Goal: Task Accomplishment & Management: Use online tool/utility

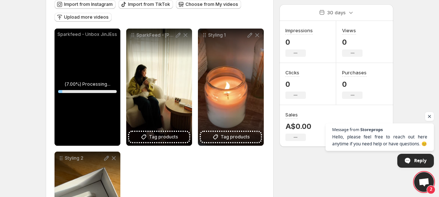
scroll to position [109, 0]
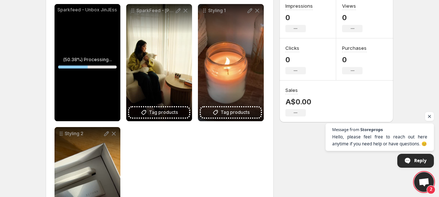
click at [101, 33] on div "Sparkfeed - Unbox JinJEss" at bounding box center [88, 62] width 66 height 117
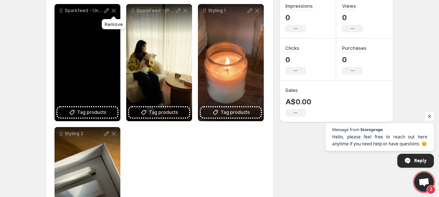
click at [117, 9] on icon at bounding box center [113, 10] width 7 height 7
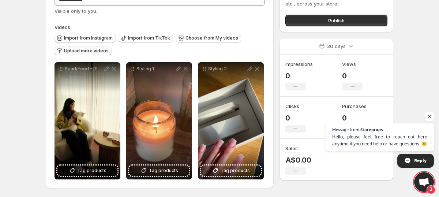
click at [84, 54] on button "Upload more videos" at bounding box center [83, 50] width 57 height 9
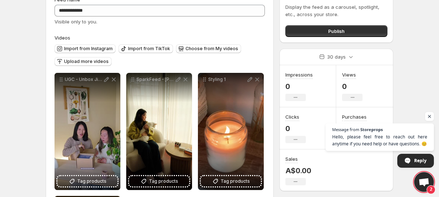
scroll to position [0, 0]
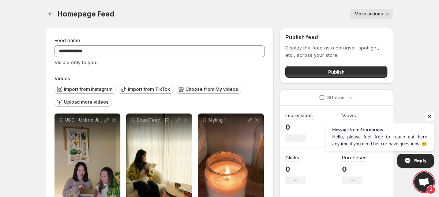
click at [195, 93] on button "Choose from My videos" at bounding box center [208, 89] width 65 height 9
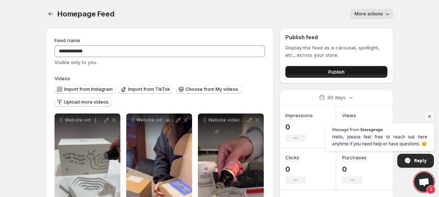
click at [350, 72] on button "Publish" at bounding box center [337, 72] width 102 height 12
click at [324, 71] on button "Publish" at bounding box center [337, 72] width 102 height 12
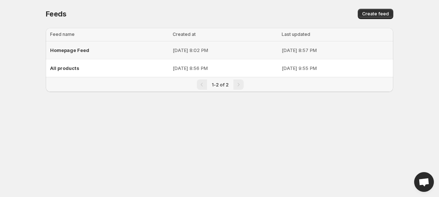
click at [77, 48] on span "Homepage Feed" at bounding box center [69, 50] width 39 height 6
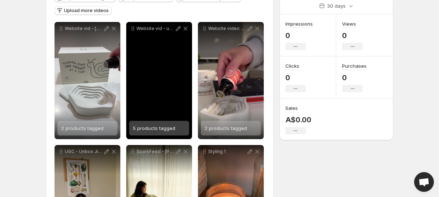
scroll to position [83, 0]
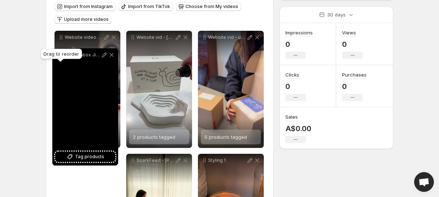
drag, startPoint x: 60, startPoint y: 158, endPoint x: 57, endPoint y: 51, distance: 106.9
click at [57, 51] on body "**********" at bounding box center [219, 15] width 439 height 197
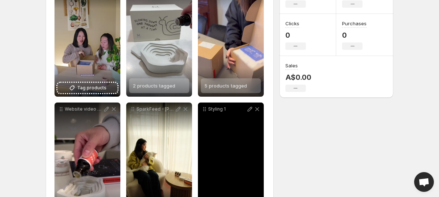
scroll to position [120, 0]
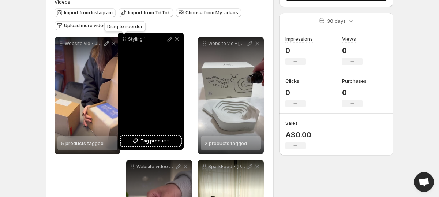
drag, startPoint x: 205, startPoint y: 123, endPoint x: 125, endPoint y: 31, distance: 121.9
click at [125, 36] on icon at bounding box center [124, 39] width 7 height 7
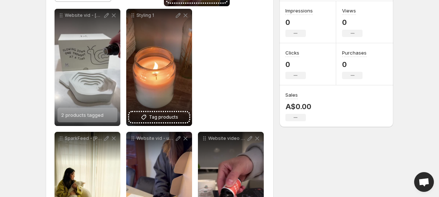
scroll to position [0, 0]
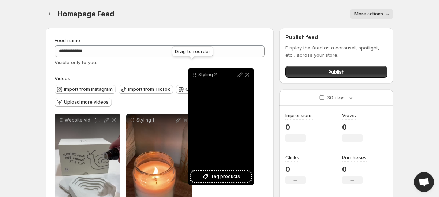
drag, startPoint x: 62, startPoint y: 109, endPoint x: 202, endPoint y: 95, distance: 140.9
click at [198, 78] on icon at bounding box center [194, 74] width 7 height 7
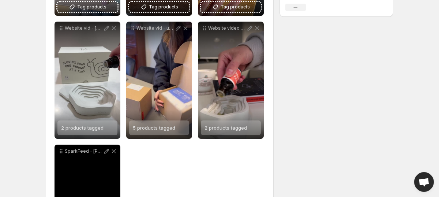
scroll to position [206, 0]
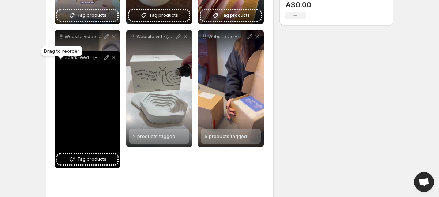
drag, startPoint x: 60, startPoint y: 158, endPoint x: 60, endPoint y: 49, distance: 109.1
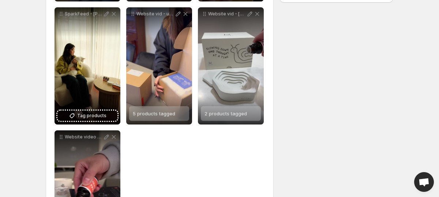
scroll to position [0, 0]
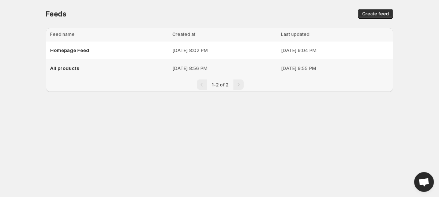
click at [66, 64] on div "All products" at bounding box center [109, 68] width 118 height 13
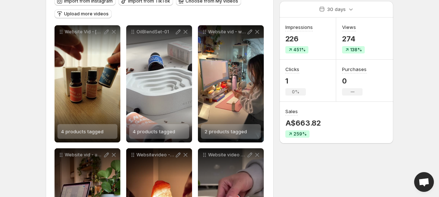
scroll to position [90, 0]
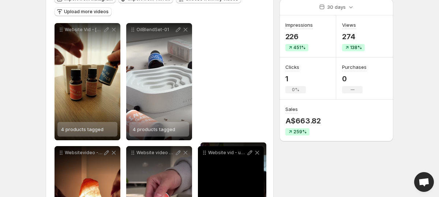
drag, startPoint x: 206, startPoint y: 30, endPoint x: 209, endPoint y: 149, distance: 119.4
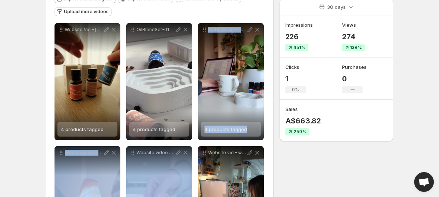
drag, startPoint x: 133, startPoint y: 157, endPoint x: 202, endPoint y: 38, distance: 138.0
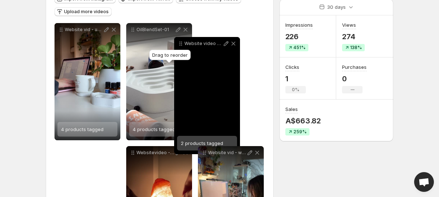
drag, startPoint x: 133, startPoint y: 156, endPoint x: 182, endPoint y: 46, distance: 120.1
click at [182, 46] on icon at bounding box center [180, 43] width 7 height 7
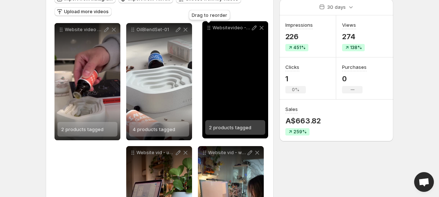
drag, startPoint x: 133, startPoint y: 154, endPoint x: 209, endPoint y: 32, distance: 143.4
click at [209, 31] on icon at bounding box center [208, 27] width 7 height 7
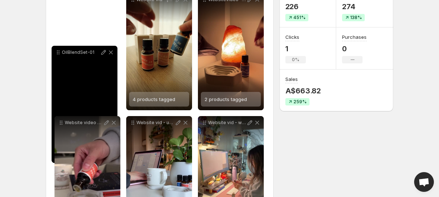
scroll to position [120, 0]
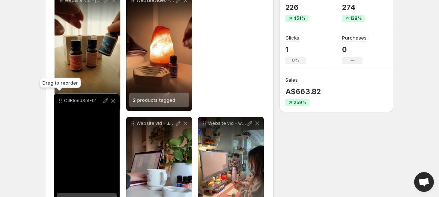
drag, startPoint x: 131, startPoint y: 38, endPoint x: 59, endPoint y: 110, distance: 102.0
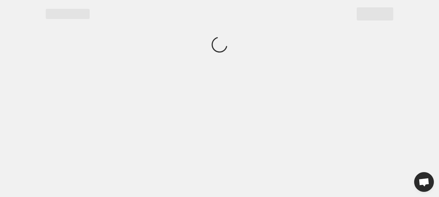
scroll to position [0, 0]
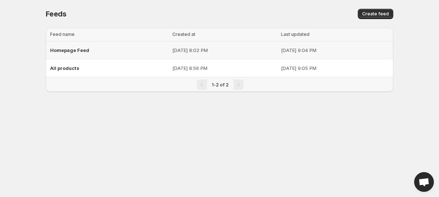
click at [83, 54] on div "Homepage Feed" at bounding box center [109, 50] width 118 height 13
